Goal: Obtain resource: Obtain resource

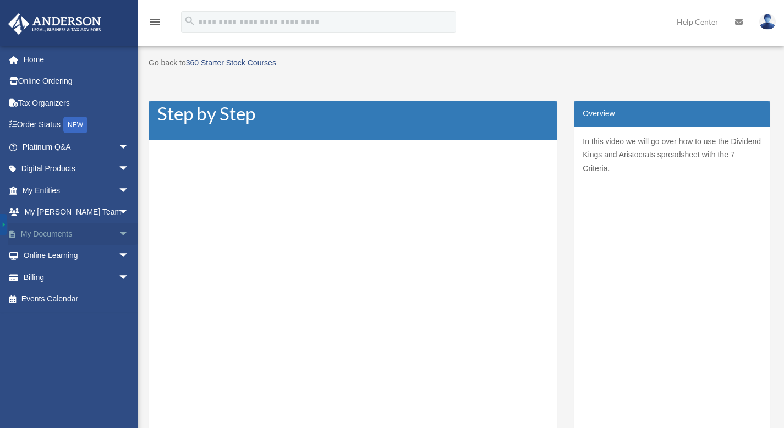
click at [118, 235] on span "arrow_drop_down" at bounding box center [129, 234] width 22 height 23
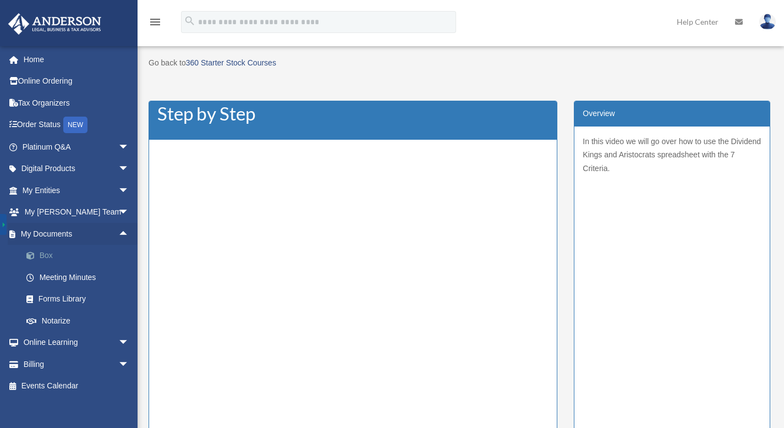
click at [48, 256] on link "Box" at bounding box center [80, 256] width 130 height 22
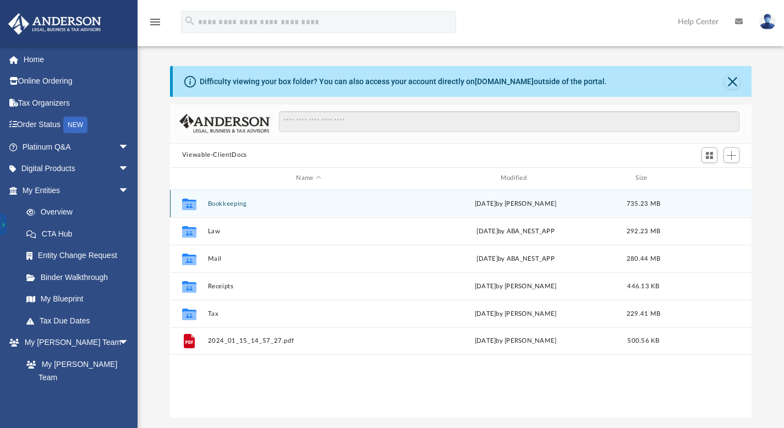
scroll to position [242, 573]
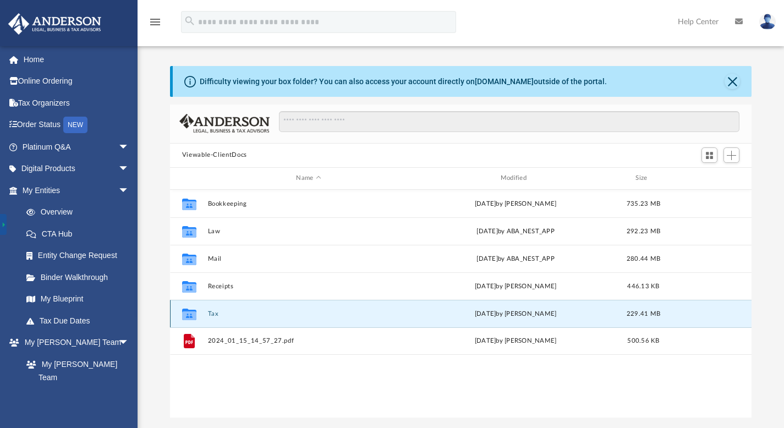
click at [212, 310] on button "Tax" at bounding box center [308, 313] width 202 height 7
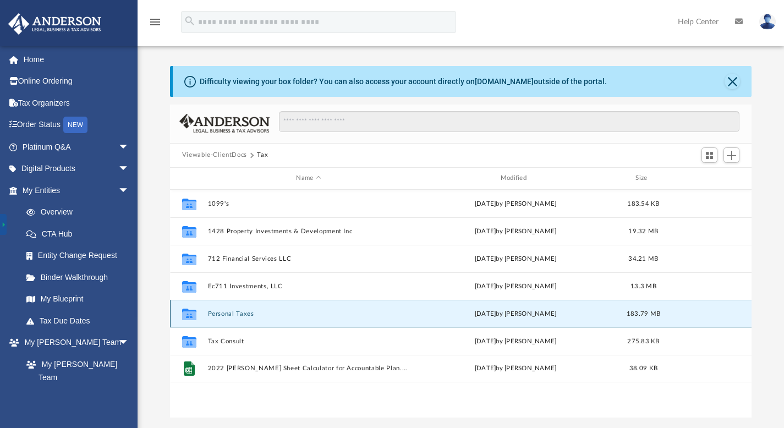
click at [217, 314] on button "Personal Taxes" at bounding box center [308, 313] width 202 height 7
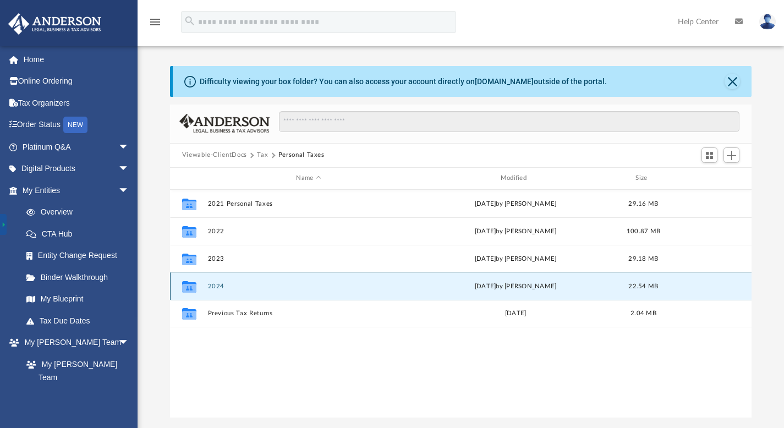
click at [216, 287] on button "2024" at bounding box center [308, 285] width 202 height 7
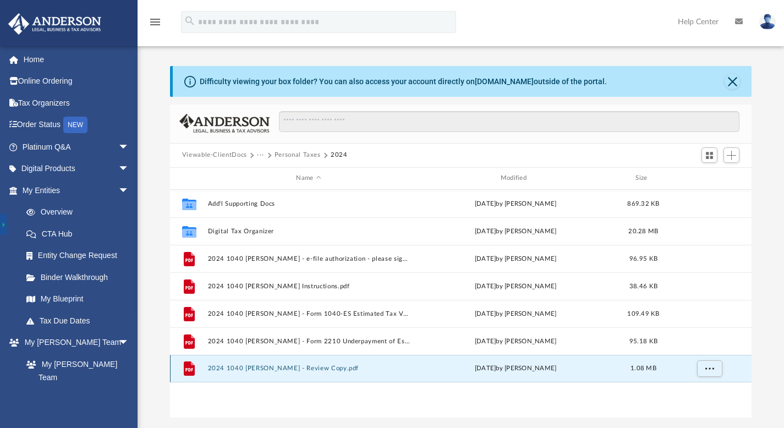
click at [268, 367] on button "2024 1040 [PERSON_NAME] - Review Copy.pdf" at bounding box center [308, 368] width 202 height 7
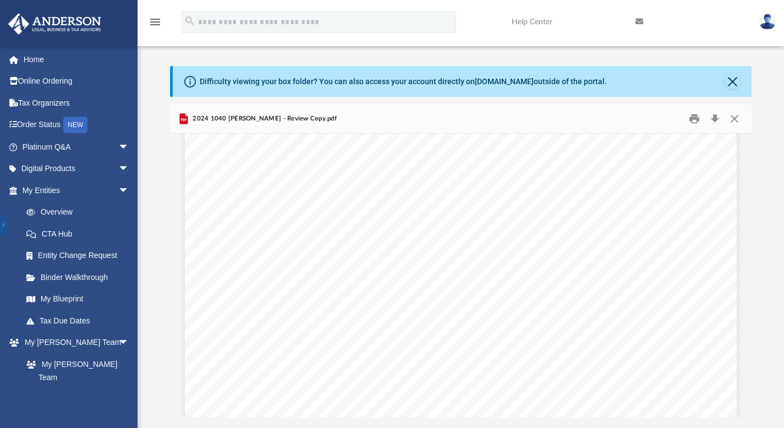
scroll to position [7567, 0]
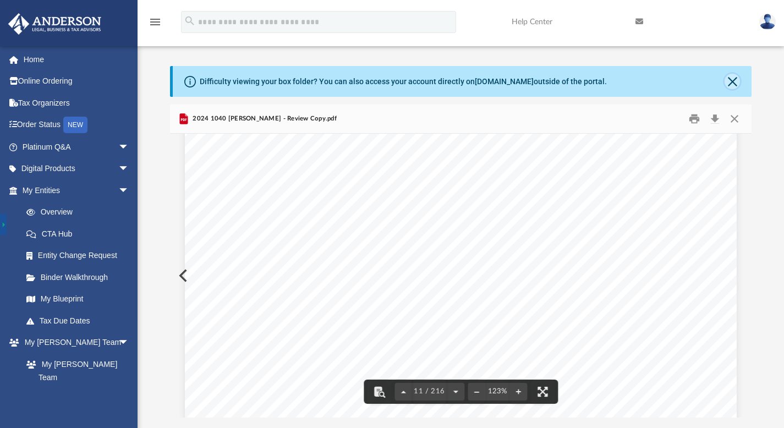
click at [733, 80] on button "Close" at bounding box center [732, 81] width 15 height 15
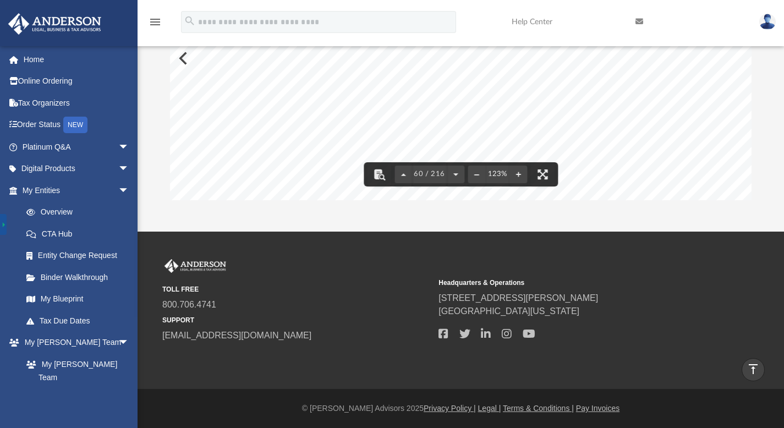
scroll to position [0, 0]
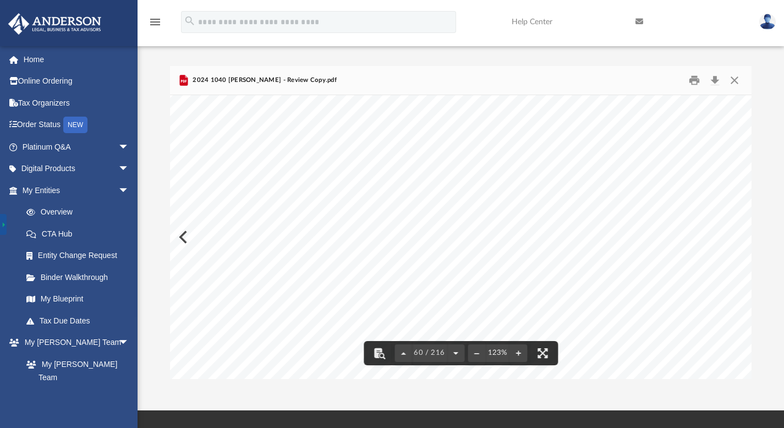
click at [457, 354] on button "File preview" at bounding box center [456, 353] width 18 height 24
click at [717, 81] on button "Download" at bounding box center [715, 80] width 20 height 17
click at [732, 80] on button "Close" at bounding box center [735, 80] width 20 height 17
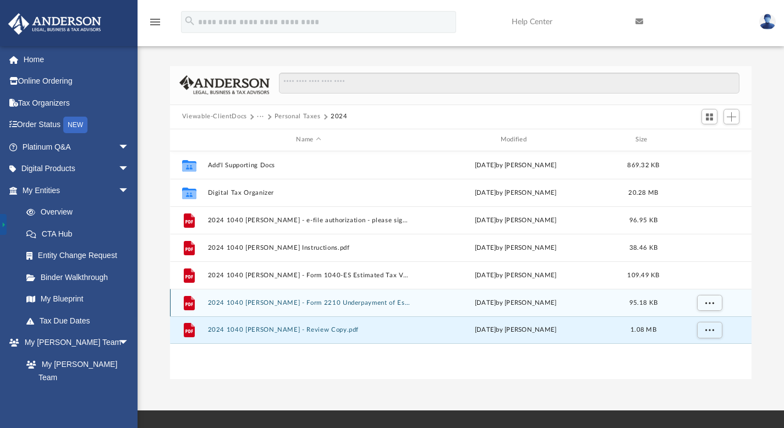
click at [339, 303] on button "2024 1040 [PERSON_NAME] - Form 2210 Underpayment of Estimated Tax Voucher.pdf" at bounding box center [308, 302] width 202 height 7
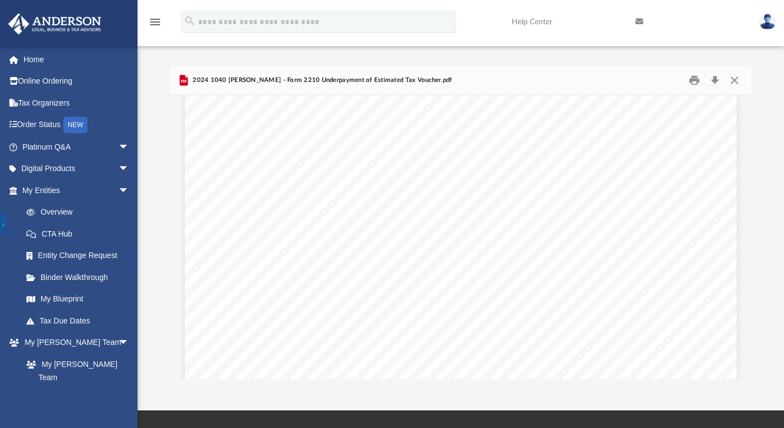
scroll to position [452, 0]
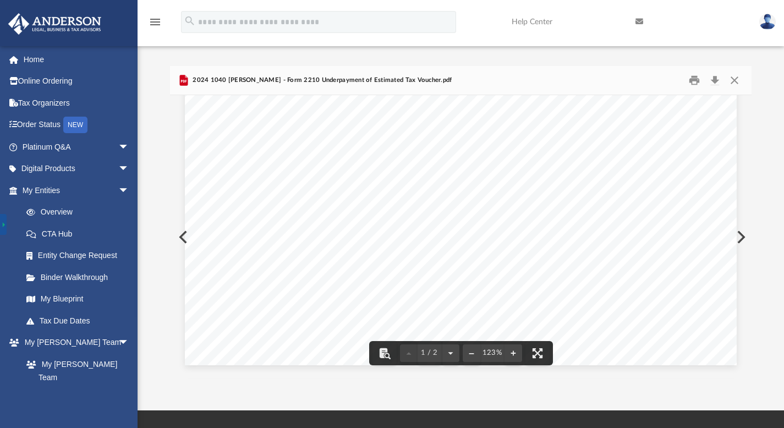
click at [185, 235] on div "Department of the Treasury Internal Revenue Service Attachment Sequence No. 412…" at bounding box center [461, 8] width 552 height 714
click at [179, 236] on button "Preview" at bounding box center [182, 237] width 24 height 31
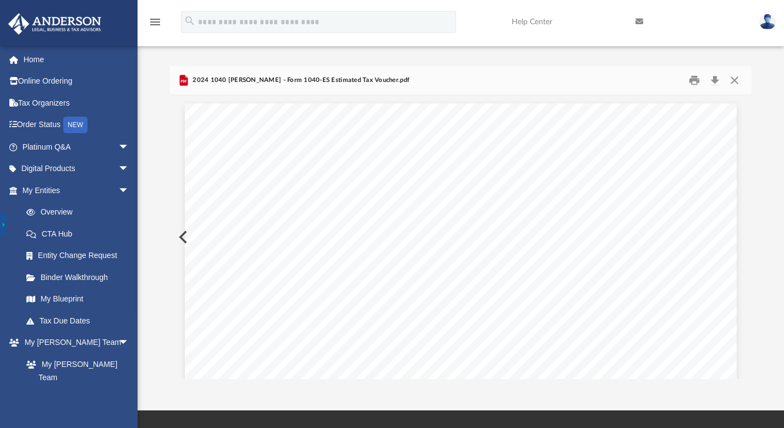
click at [179, 236] on button "Preview" at bounding box center [182, 237] width 24 height 31
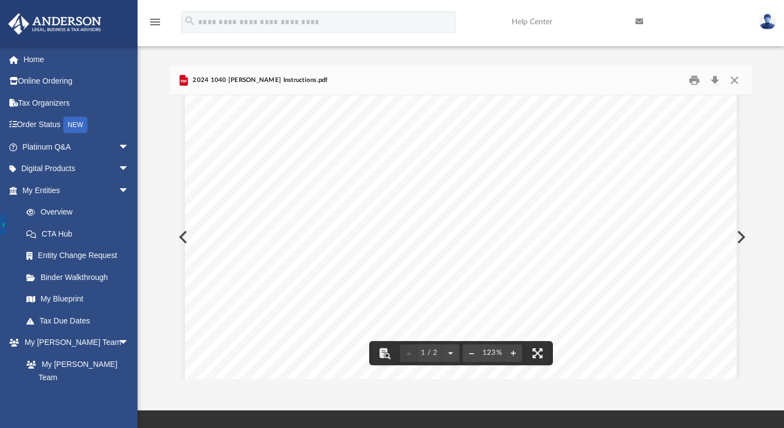
scroll to position [0, 0]
click at [178, 235] on button "Preview" at bounding box center [182, 237] width 24 height 31
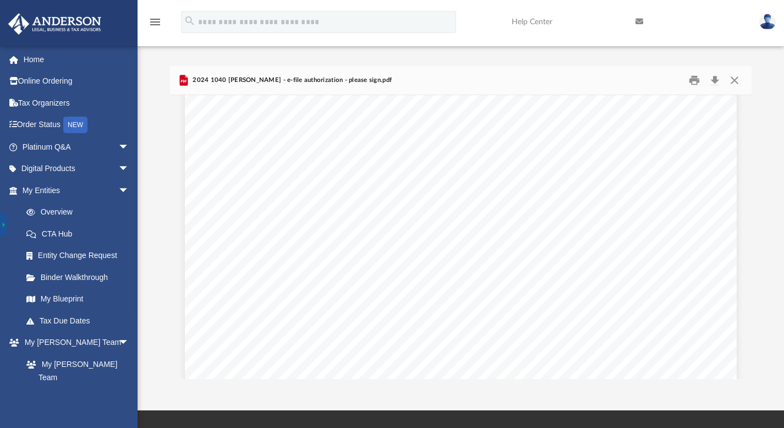
scroll to position [38, 0]
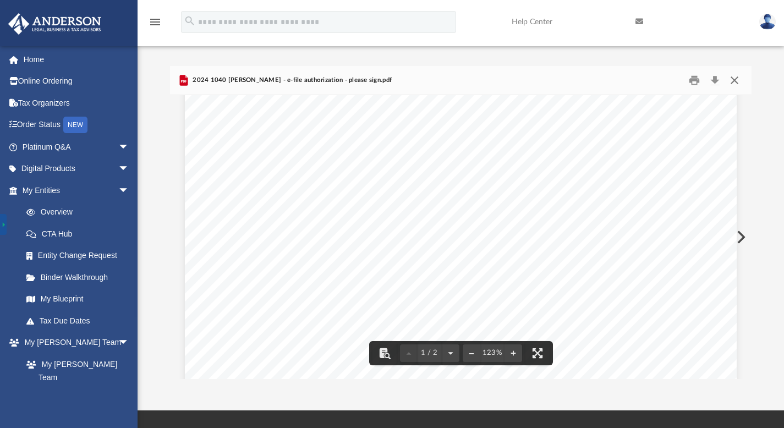
click at [735, 79] on button "Close" at bounding box center [735, 80] width 20 height 17
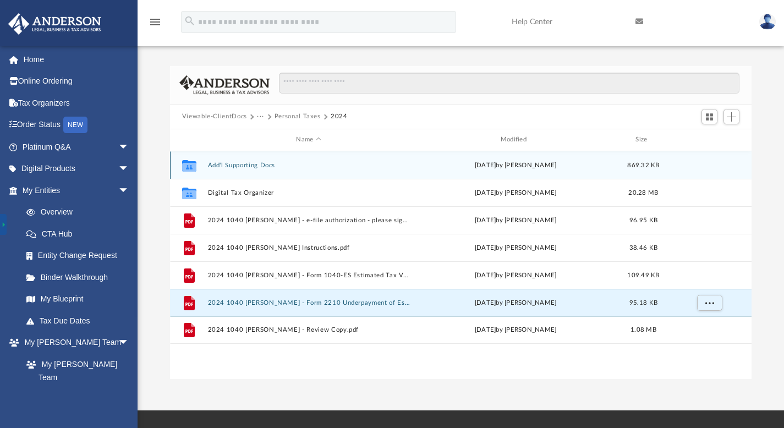
click at [237, 166] on button "Add'l Supporting Docs" at bounding box center [308, 164] width 202 height 7
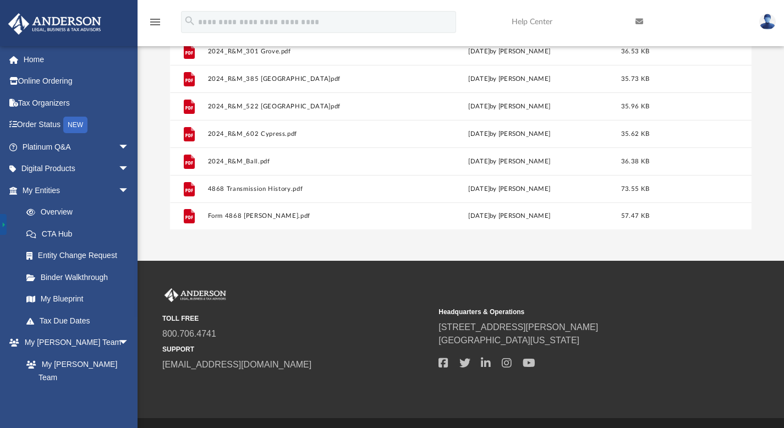
scroll to position [157, 0]
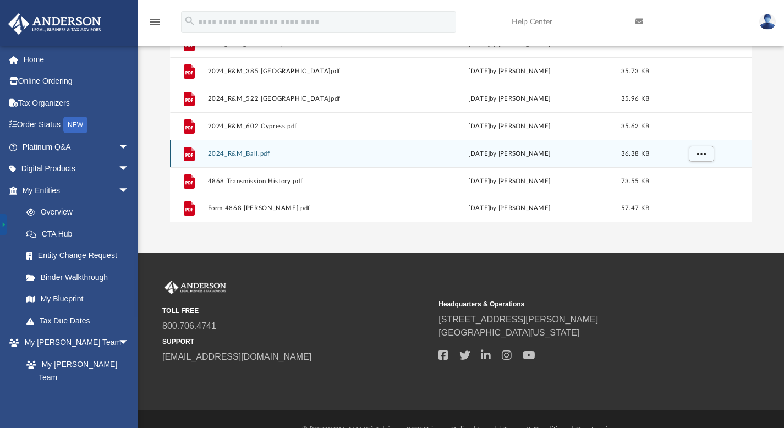
click at [239, 152] on button "2024_R&M_Ball.pdf" at bounding box center [306, 153] width 198 height 7
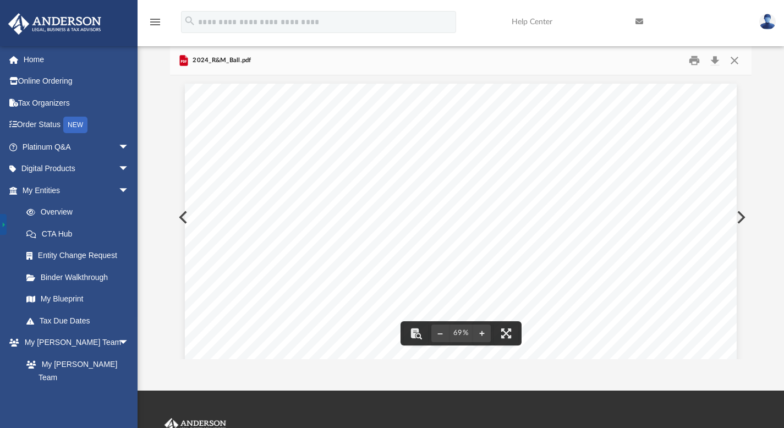
scroll to position [0, 0]
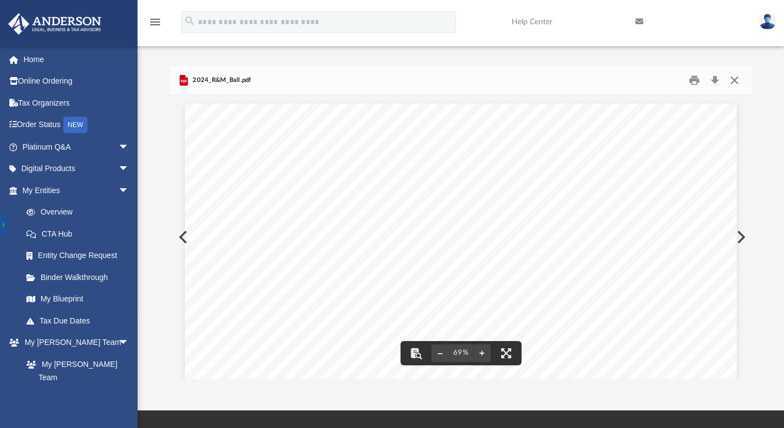
click at [736, 83] on button "Close" at bounding box center [735, 80] width 20 height 17
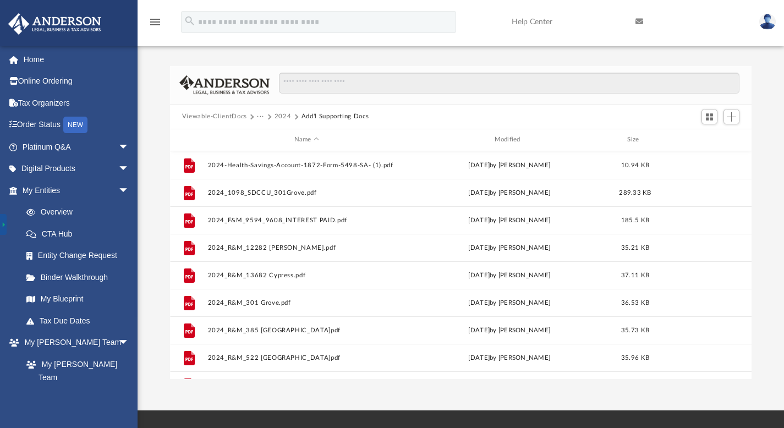
click at [281, 115] on button "2024" at bounding box center [283, 117] width 17 height 10
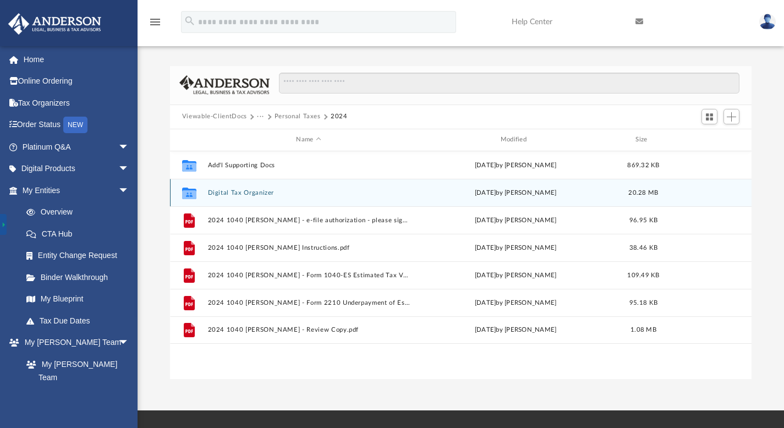
click at [239, 194] on button "Digital Tax Organizer" at bounding box center [308, 192] width 202 height 7
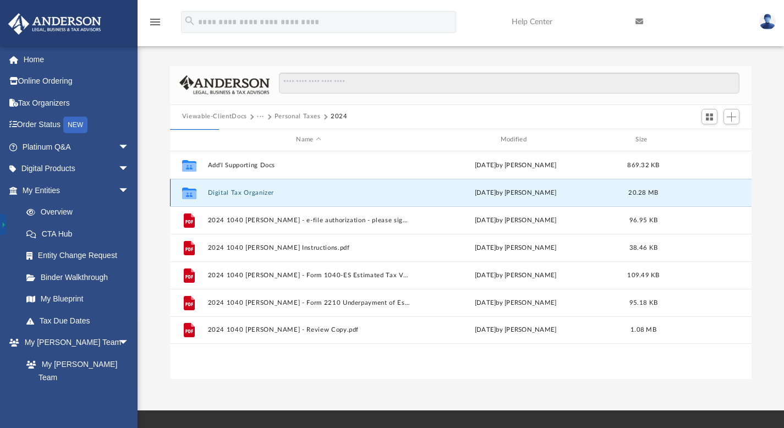
click at [239, 194] on button "Digital Tax Organizer" at bounding box center [308, 192] width 202 height 7
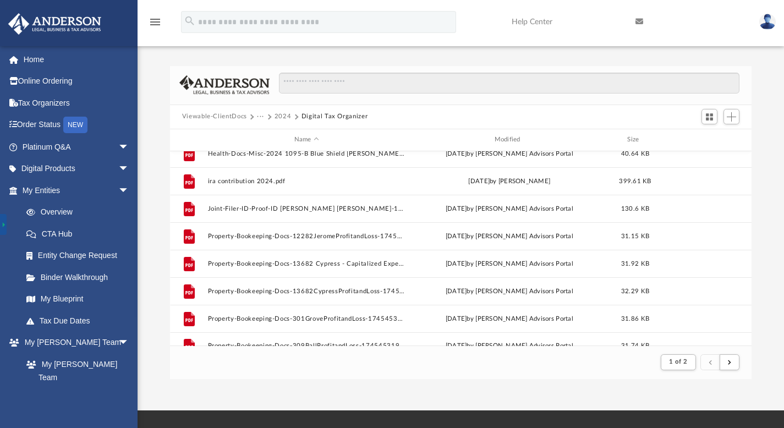
scroll to position [1181, 0]
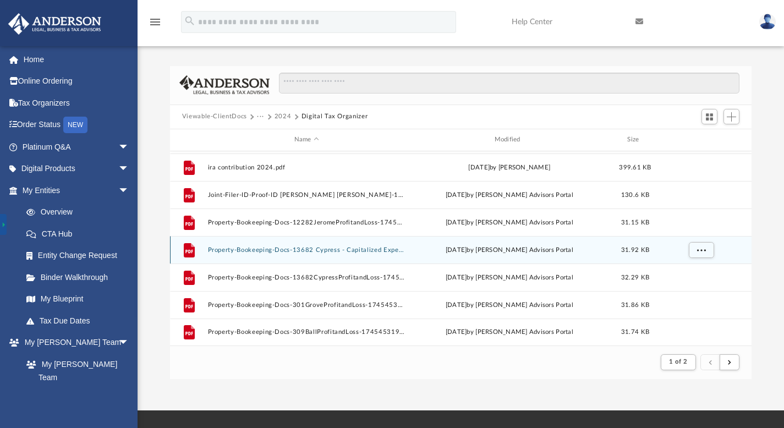
click at [310, 250] on button "Property-Bookeeping-Docs-13682 Cypress - Capitalized Expenses-174545294768097f9…" at bounding box center [306, 249] width 198 height 7
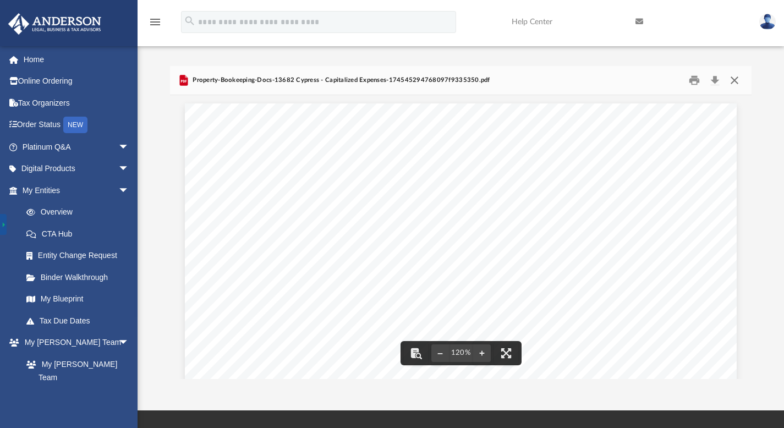
click at [736, 80] on button "Close" at bounding box center [735, 80] width 20 height 17
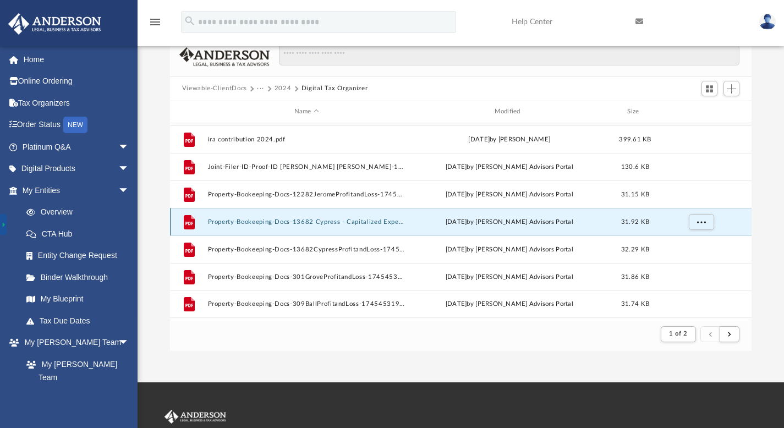
scroll to position [47, 0]
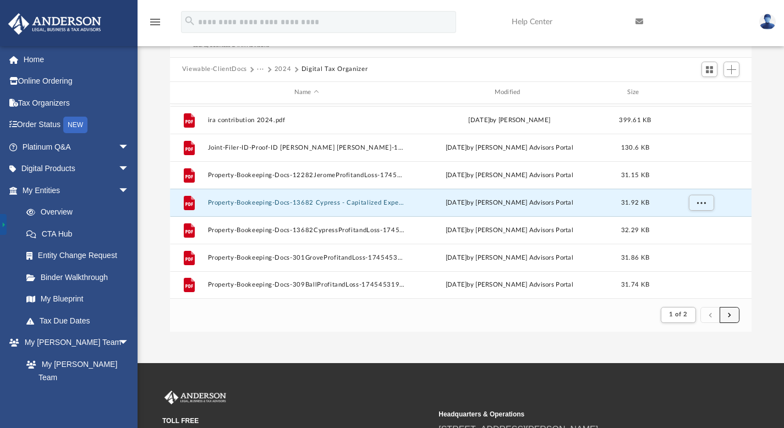
click at [734, 316] on button "submit" at bounding box center [730, 315] width 20 height 16
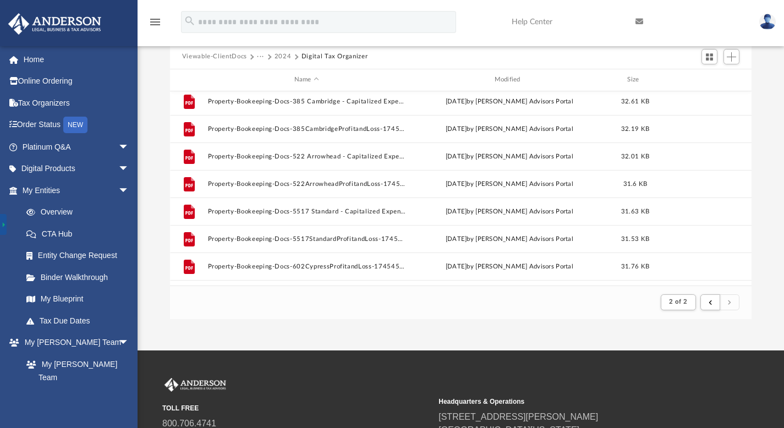
scroll to position [9, 0]
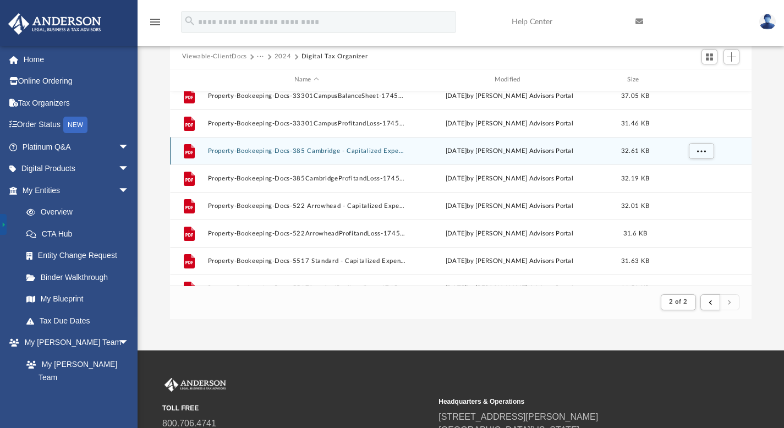
click at [354, 150] on button "Property-Bookeeping-Docs-385 Cambridge - Capitalized Expenses-17454531186809803…" at bounding box center [306, 150] width 198 height 7
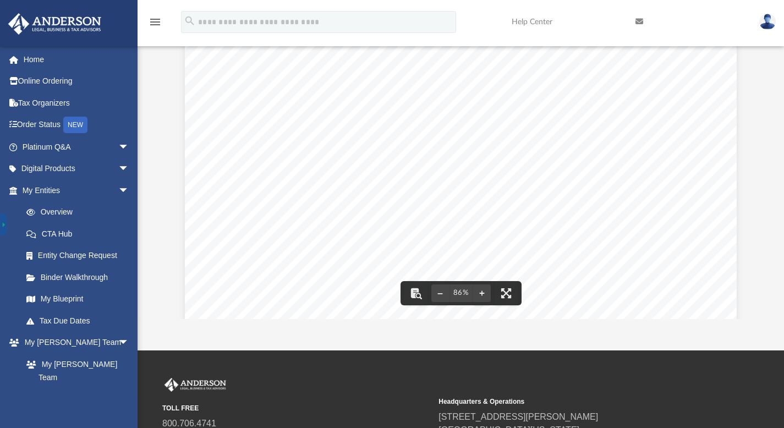
scroll to position [0, 0]
